Goal: Information Seeking & Learning: Learn about a topic

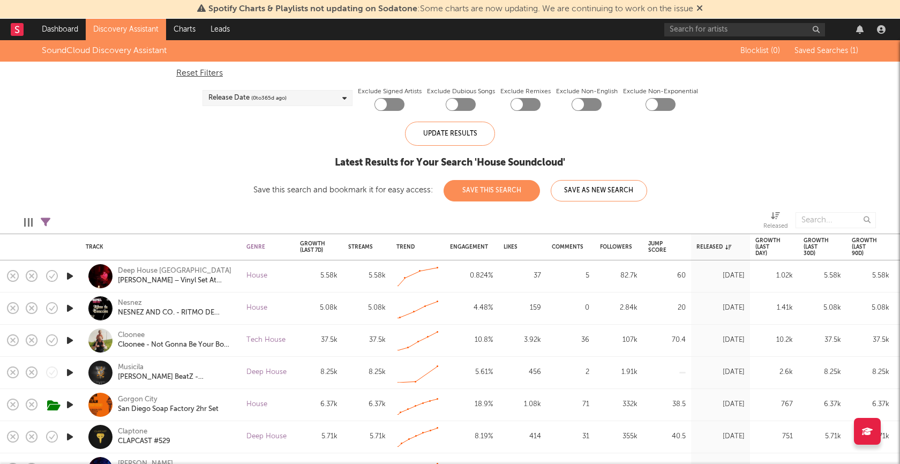
click at [768, 109] on div "SoundCloud Discovery Assistant Blocklist ( 0 ) Saved Searches ( 1 ) Reset Filte…" at bounding box center [450, 120] width 900 height 161
click at [704, 29] on input "text" at bounding box center [744, 29] width 161 height 13
click at [20, 35] on link at bounding box center [17, 29] width 13 height 21
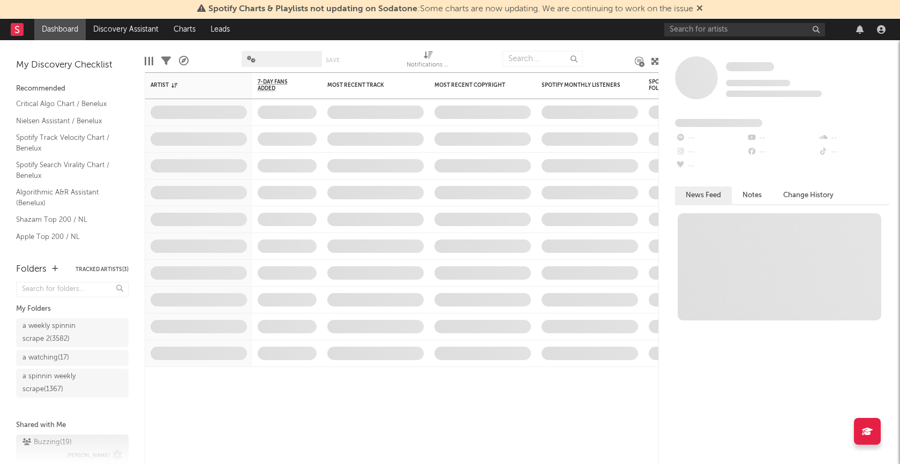
click at [51, 437] on div "Buzzing ( 19 )" at bounding box center [46, 442] width 49 height 13
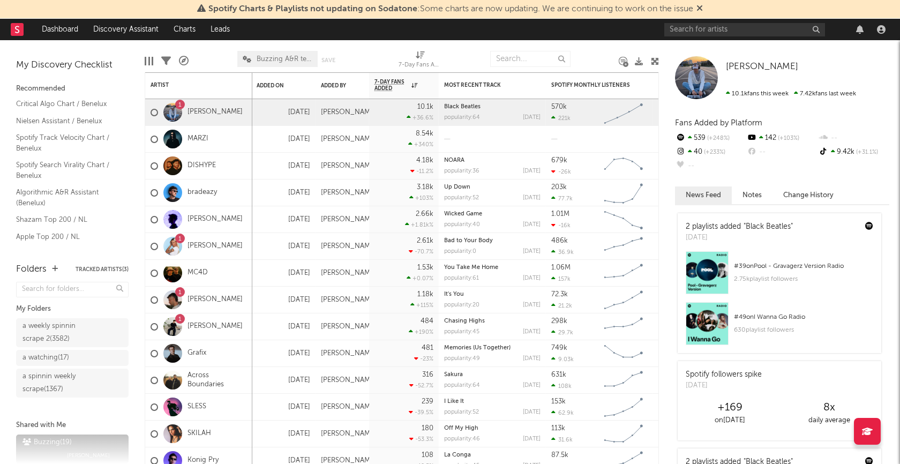
click at [696, 20] on div at bounding box center [776, 29] width 225 height 21
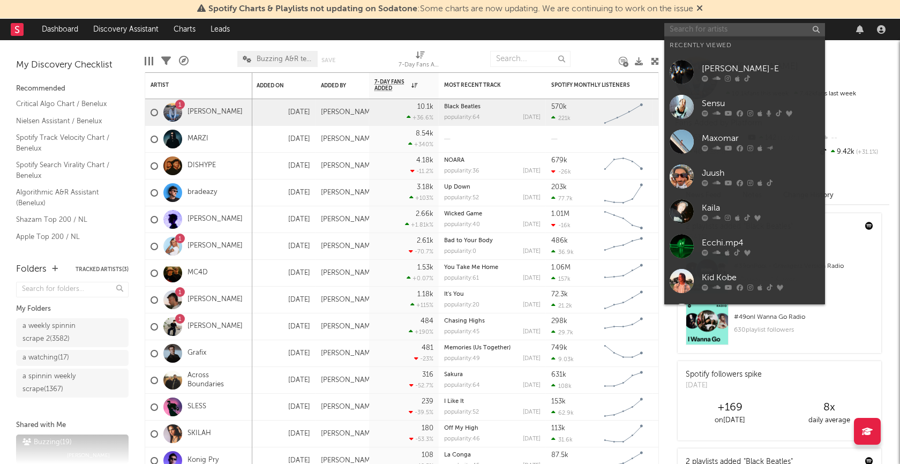
click at [696, 23] on input "text" at bounding box center [744, 29] width 161 height 13
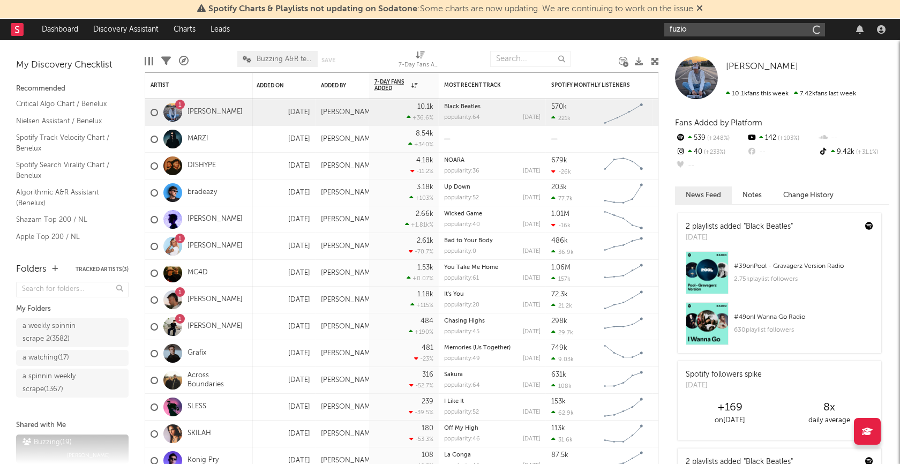
type input "fuzion"
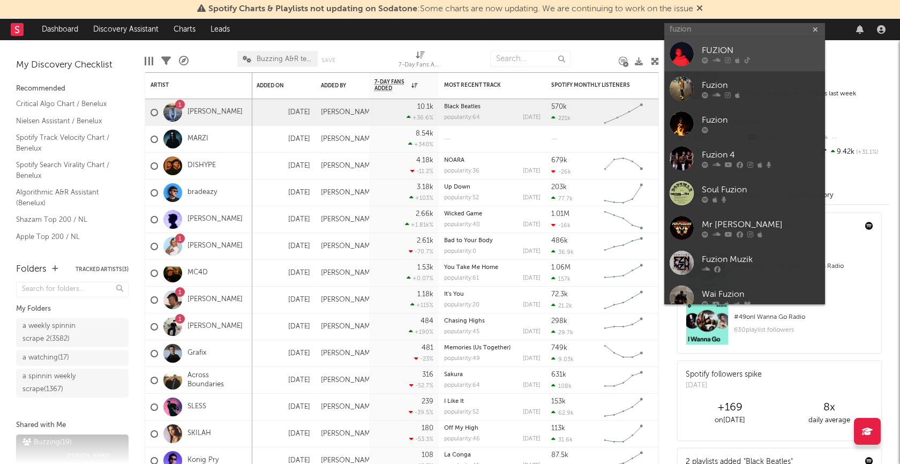
click at [709, 45] on div "FUZION" at bounding box center [760, 50] width 118 height 13
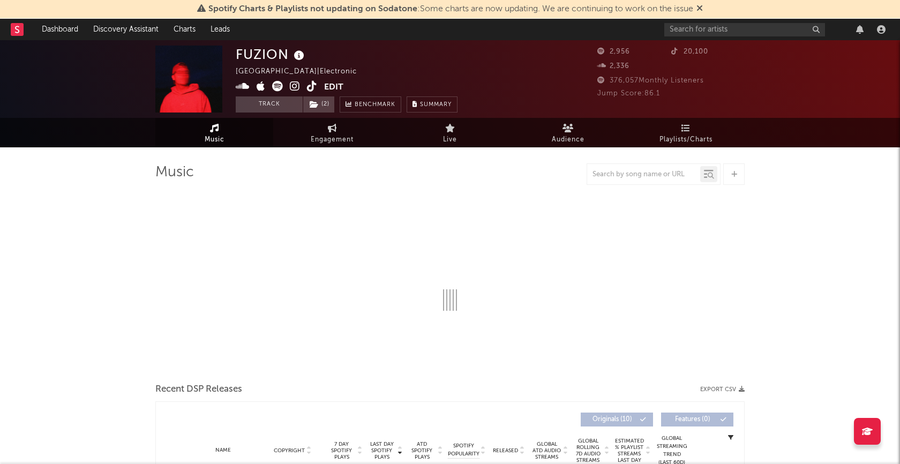
select select "6m"
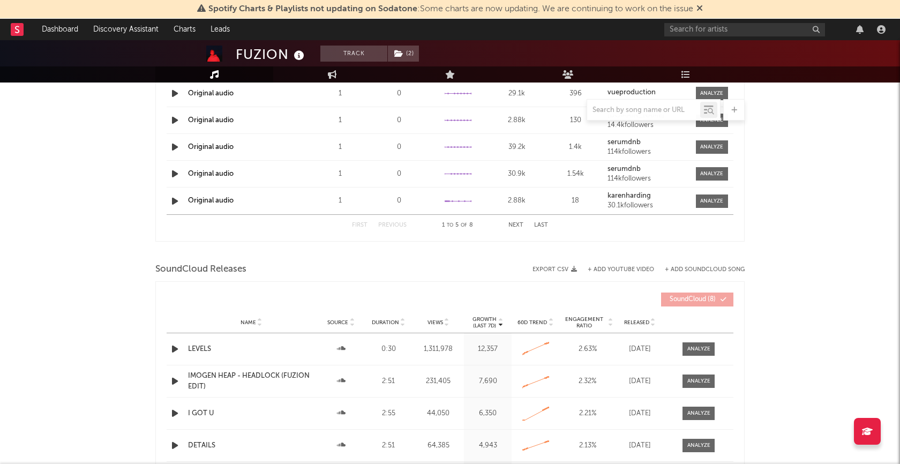
scroll to position [1159, 0]
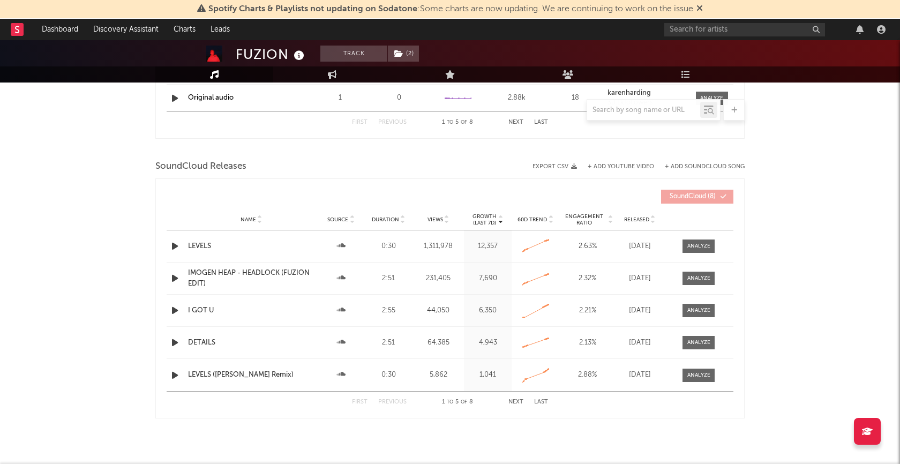
click at [179, 275] on icon "button" at bounding box center [174, 277] width 11 height 13
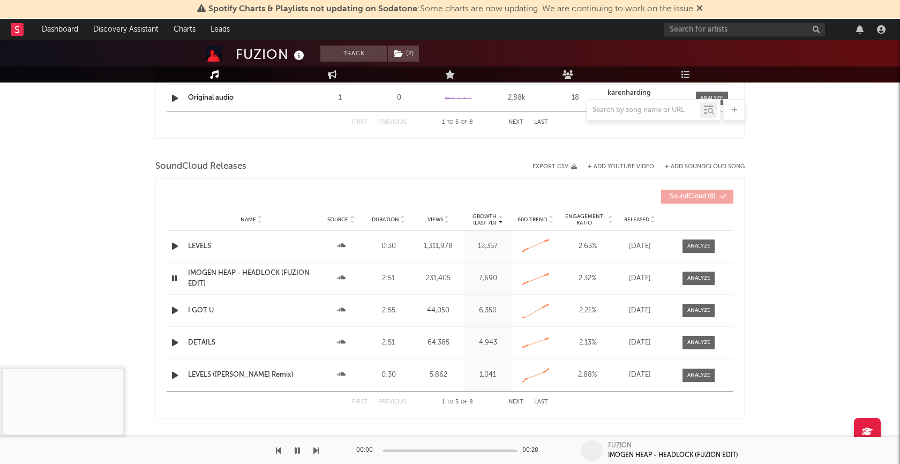
click at [175, 277] on icon "button" at bounding box center [174, 277] width 10 height 13
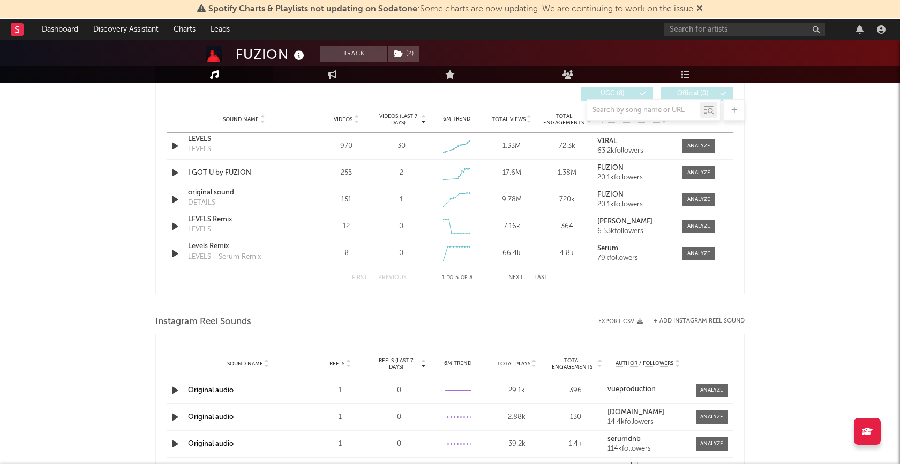
scroll to position [697, 0]
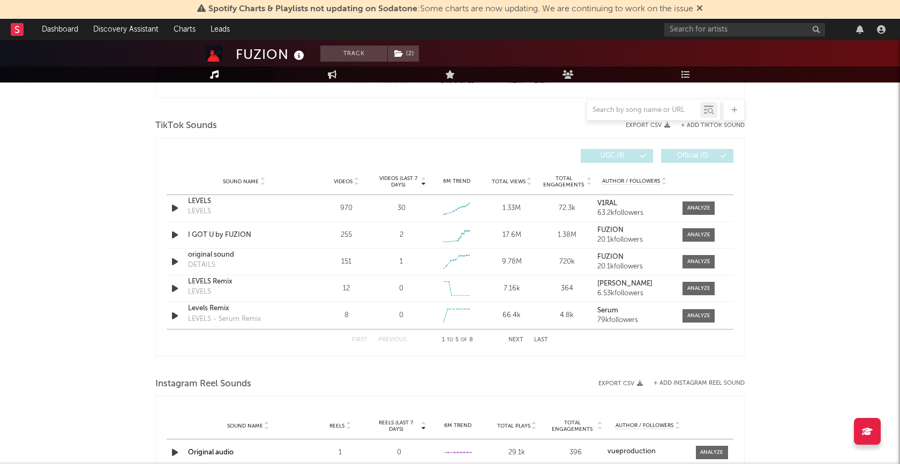
click at [513, 337] on button "Next" at bounding box center [515, 340] width 15 height 6
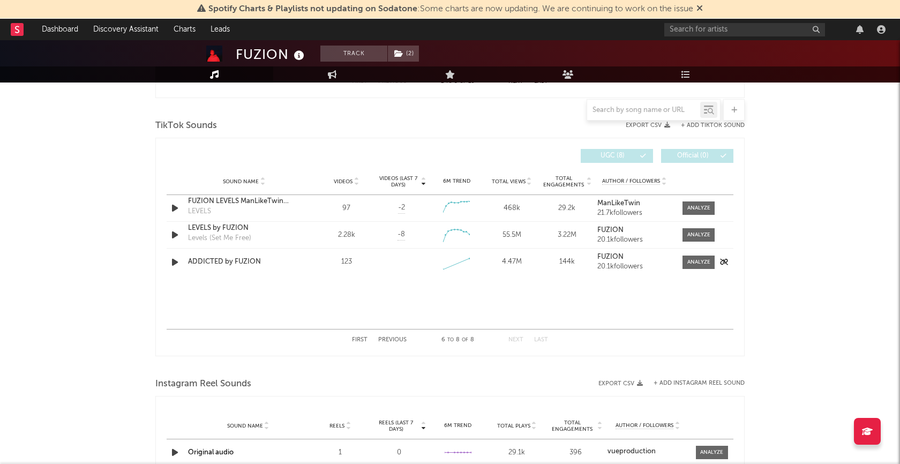
click at [180, 262] on icon "button" at bounding box center [174, 261] width 11 height 13
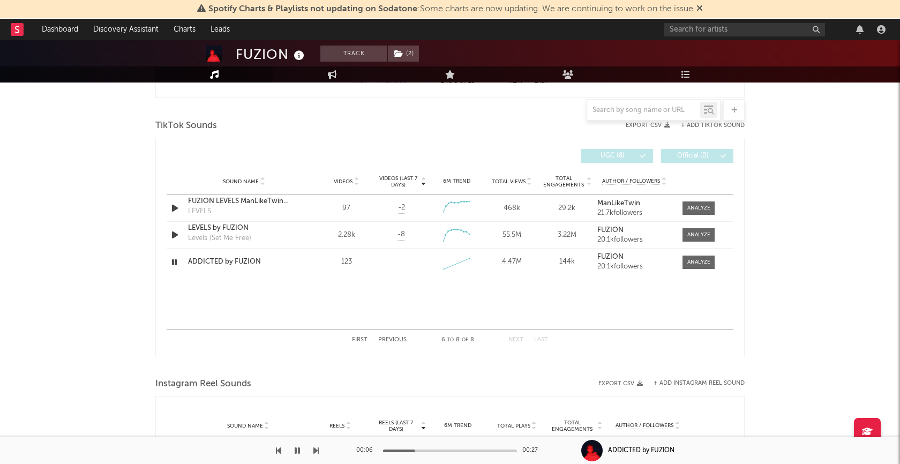
click at [479, 450] on div at bounding box center [450, 450] width 134 height 3
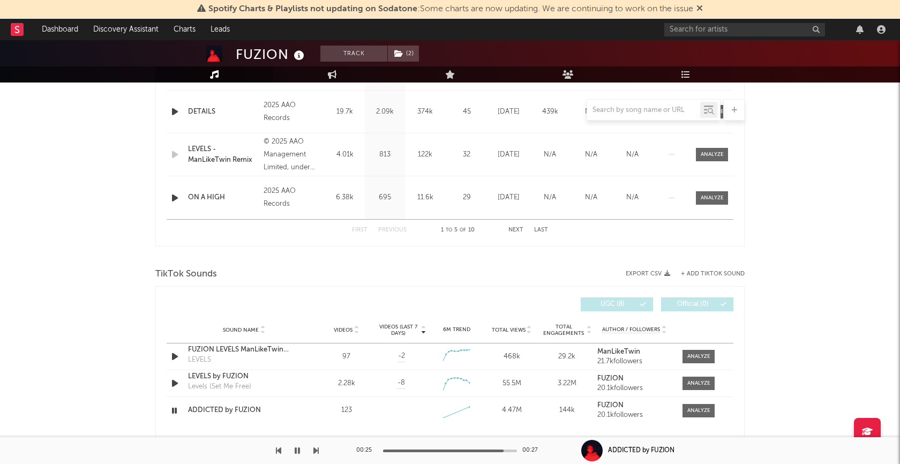
scroll to position [612, 0]
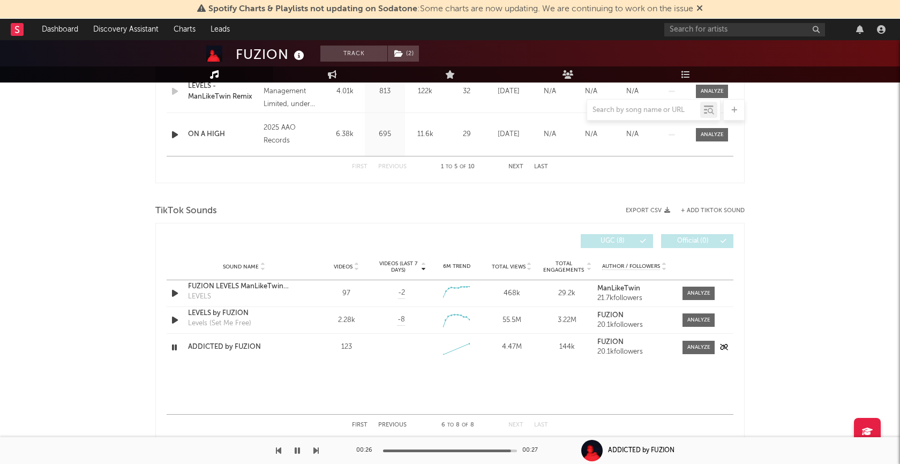
click at [177, 345] on icon "button" at bounding box center [174, 347] width 10 height 13
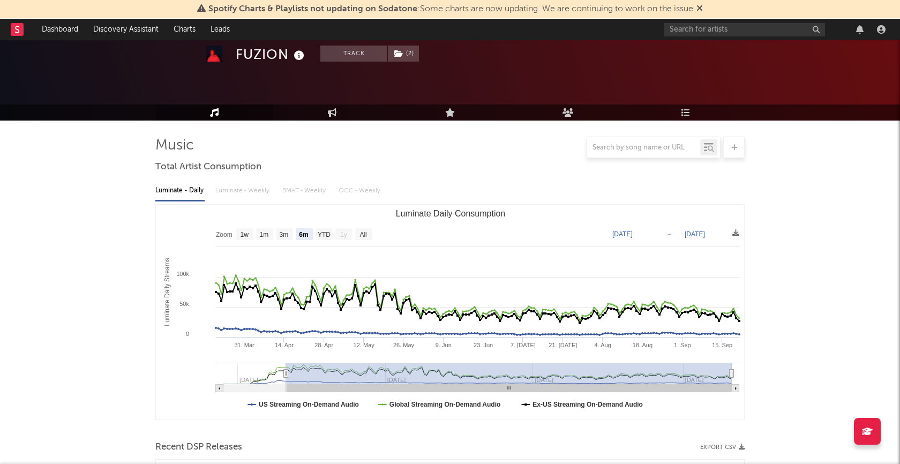
scroll to position [0, 0]
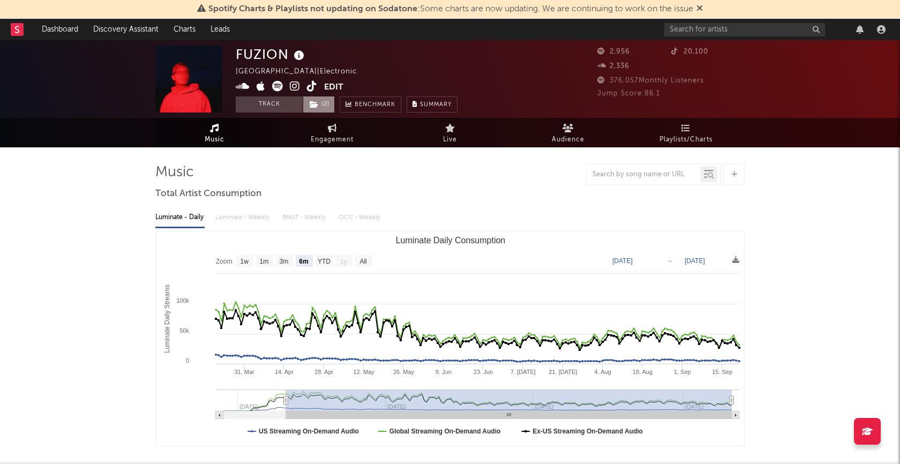
click at [323, 105] on span "( 2 )" at bounding box center [319, 104] width 32 height 16
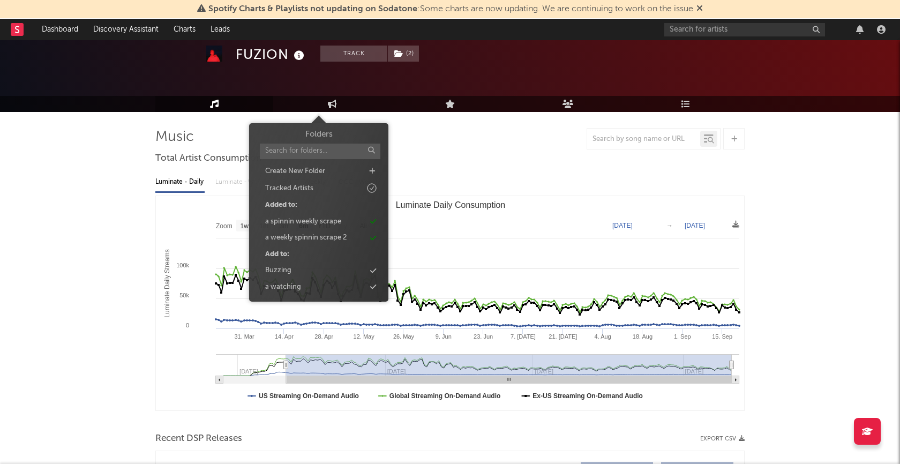
scroll to position [50, 0]
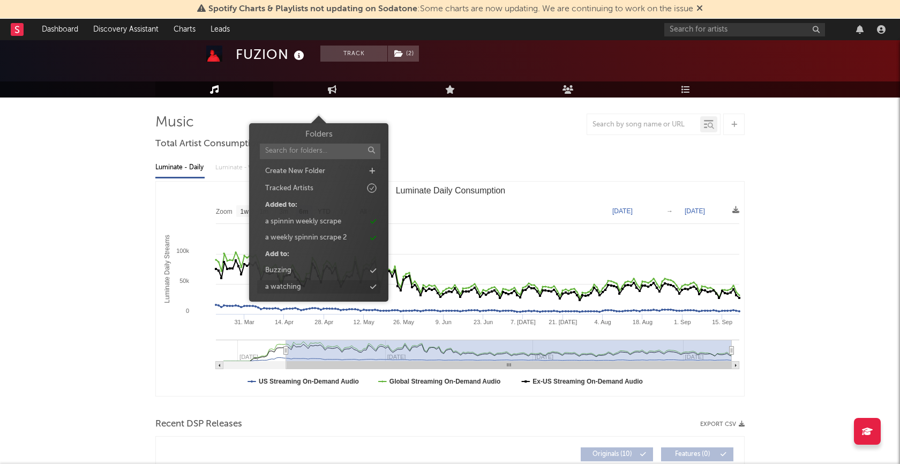
click at [300, 286] on div "a watching" at bounding box center [318, 287] width 123 height 14
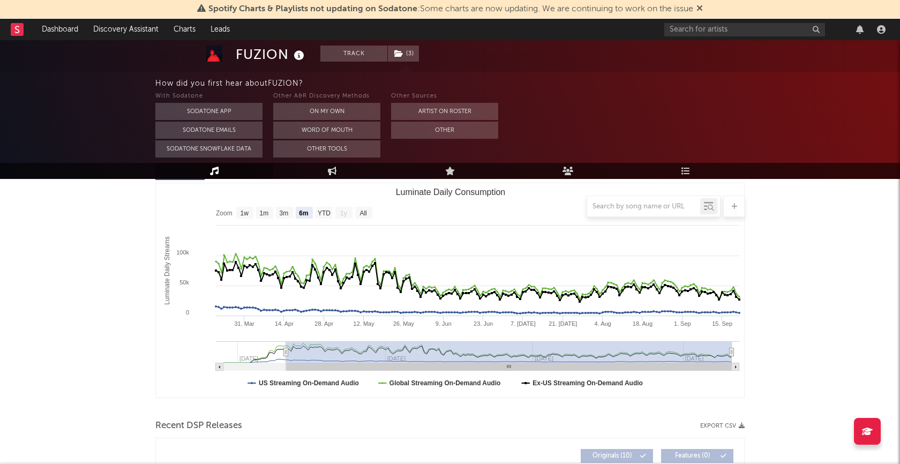
scroll to position [146, 0]
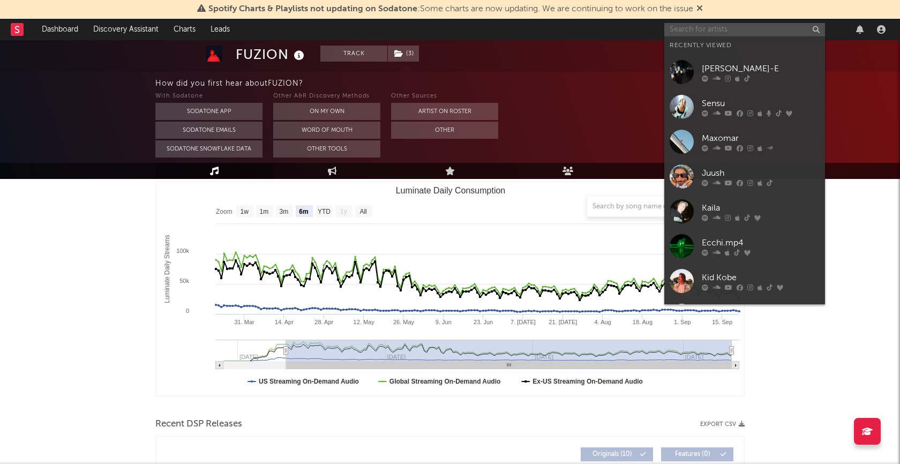
click at [708, 31] on input "text" at bounding box center [744, 29] width 161 height 13
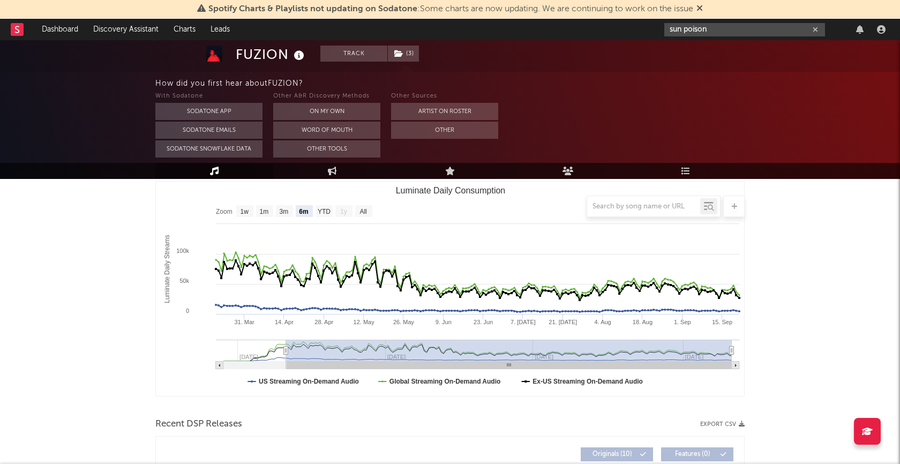
click at [718, 27] on input "sun poison" at bounding box center [744, 29] width 161 height 13
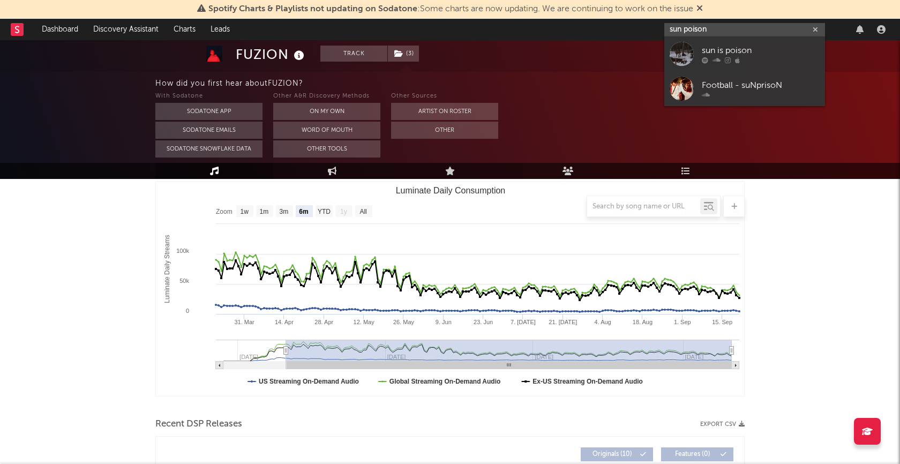
click at [718, 27] on input "sun poison" at bounding box center [744, 29] width 161 height 13
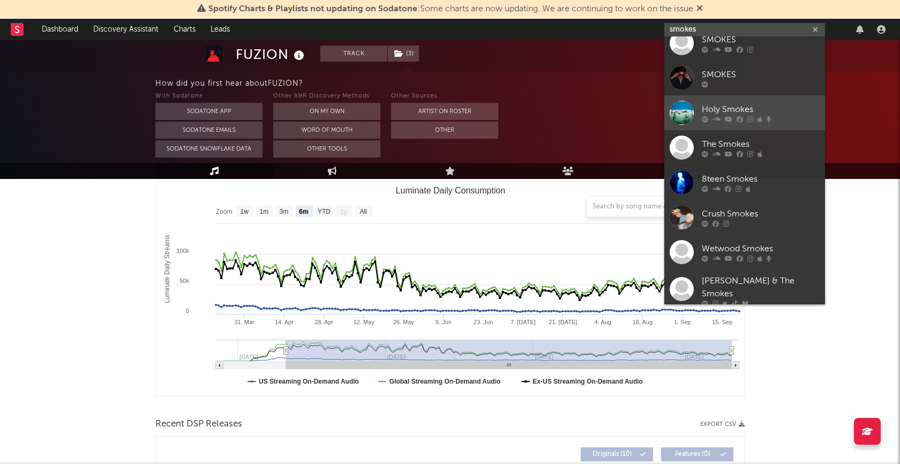
scroll to position [0, 0]
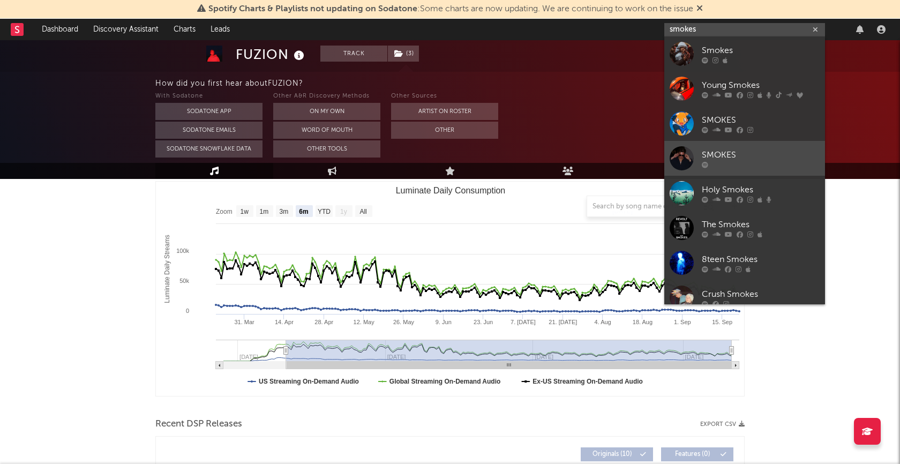
type input "smokes"
click at [719, 147] on link "SMOKES" at bounding box center [744, 158] width 161 height 35
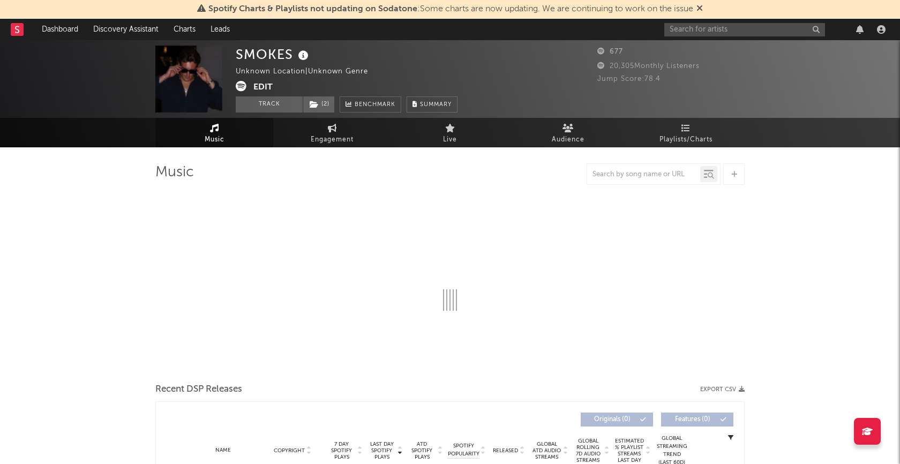
select select "1w"
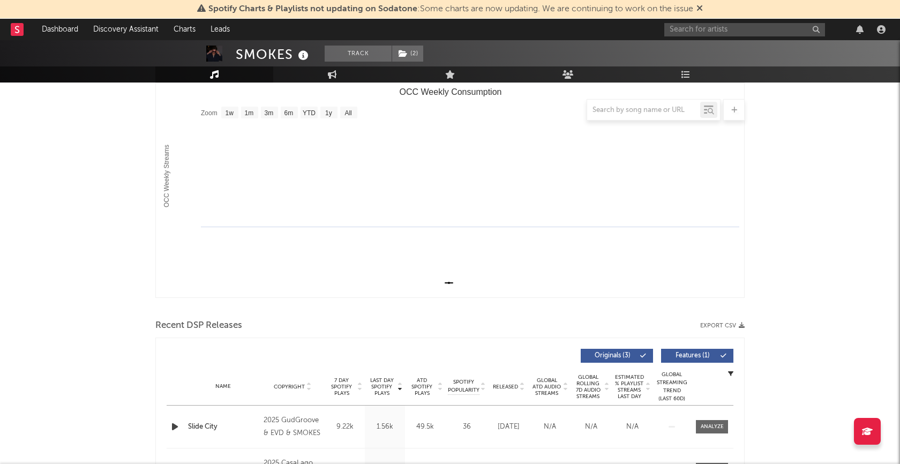
scroll to position [338, 0]
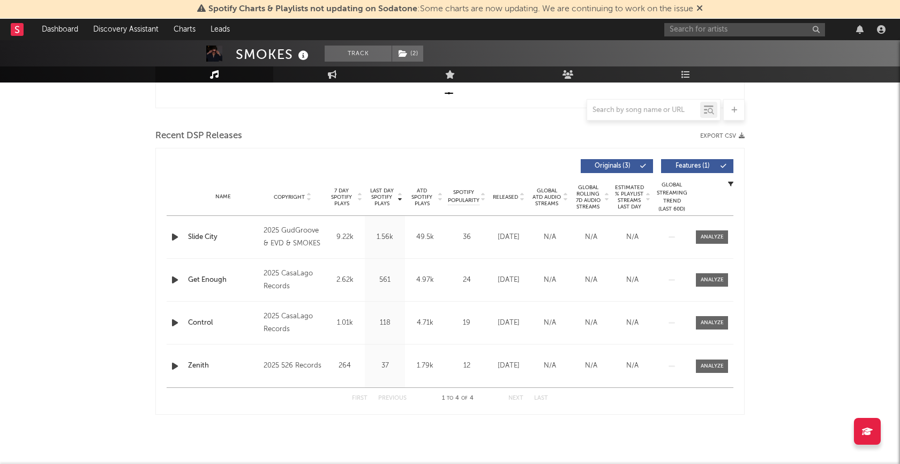
click at [171, 240] on icon "button" at bounding box center [174, 236] width 11 height 13
click at [456, 452] on div "00:01 00:28" at bounding box center [449, 450] width 187 height 27
click at [456, 451] on div at bounding box center [450, 450] width 134 height 3
click at [296, 451] on icon "button" at bounding box center [297, 450] width 5 height 9
click at [301, 450] on button "button" at bounding box center [297, 450] width 11 height 27
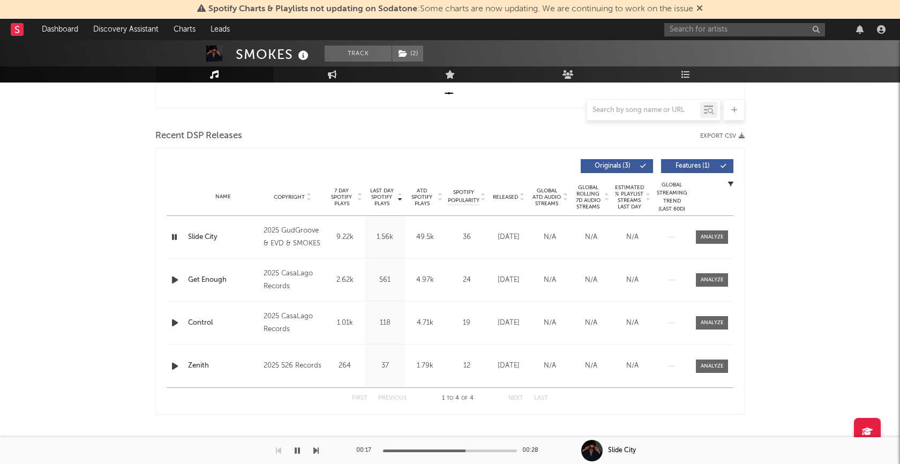
click at [300, 450] on button "button" at bounding box center [297, 450] width 11 height 27
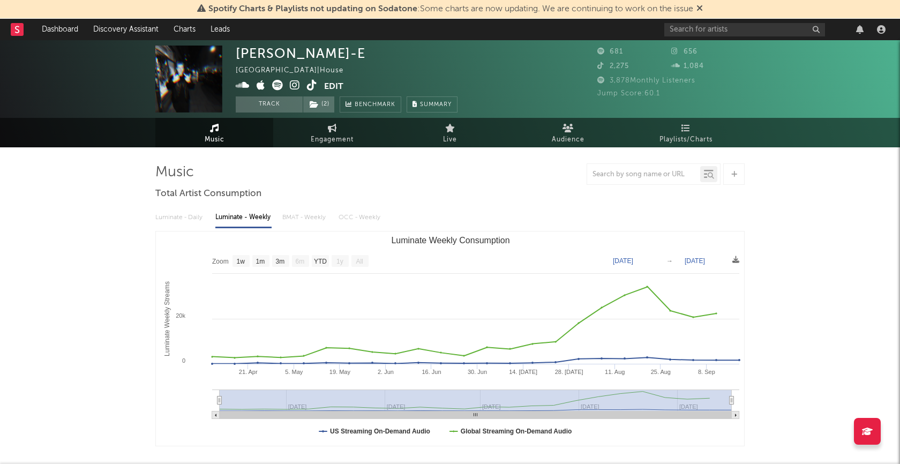
select select "1w"
